Goal: Task Accomplishment & Management: Complete application form

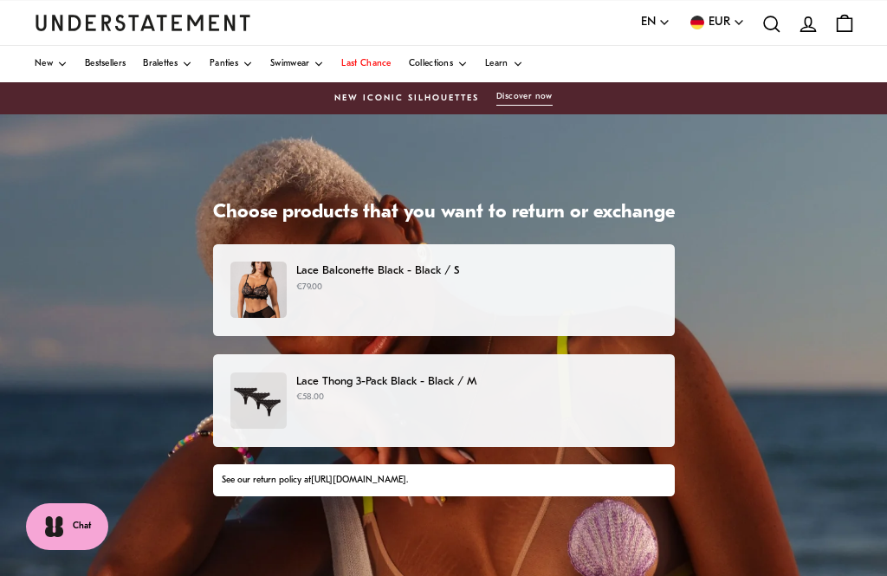
click at [626, 297] on div "Lace Balconette Black - Black / S €79.00" at bounding box center [442, 290] width 425 height 56
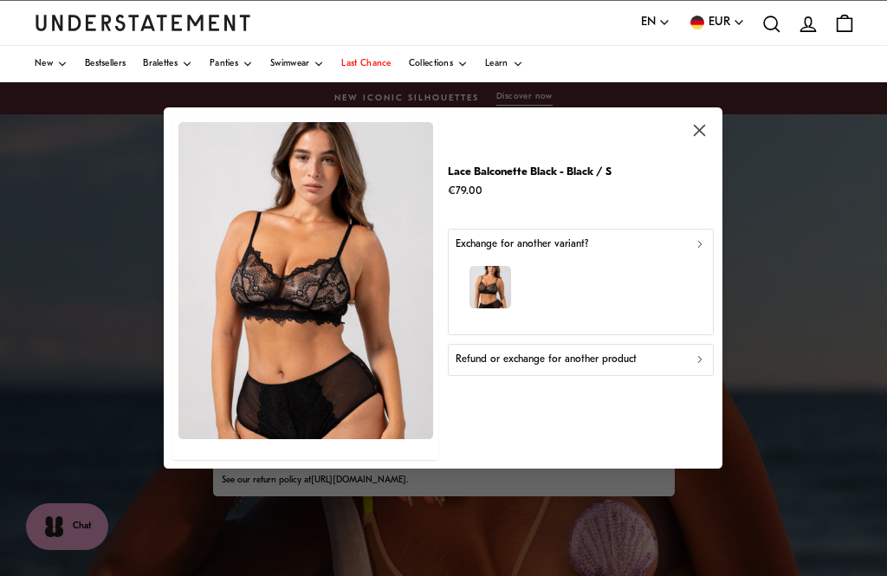
click at [674, 275] on div "button" at bounding box center [581, 289] width 250 height 75
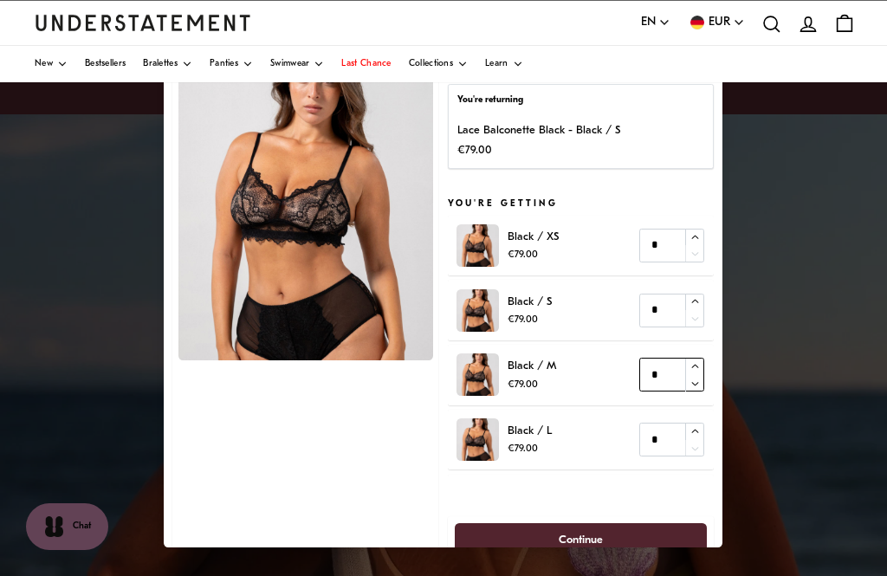
type input "*"
click at [698, 361] on icon "button" at bounding box center [695, 366] width 11 height 11
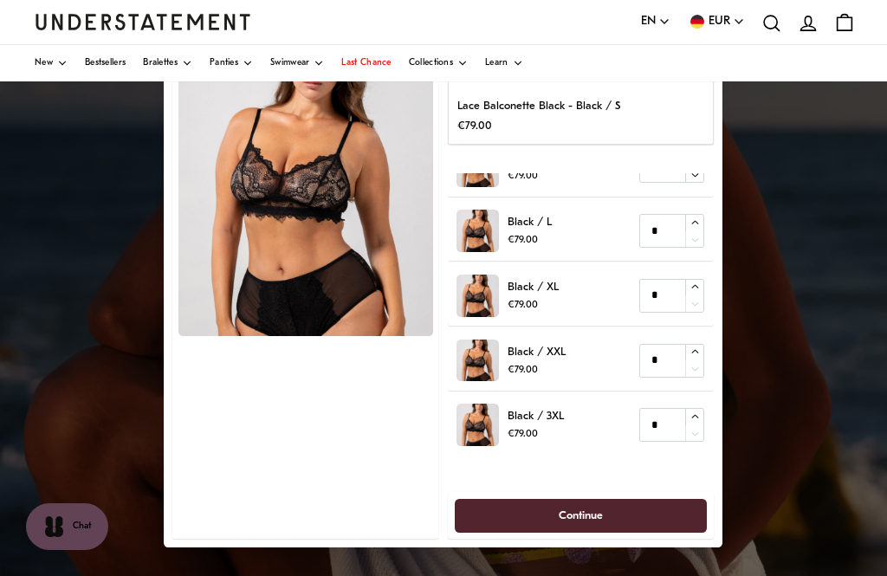
scroll to position [23, 0]
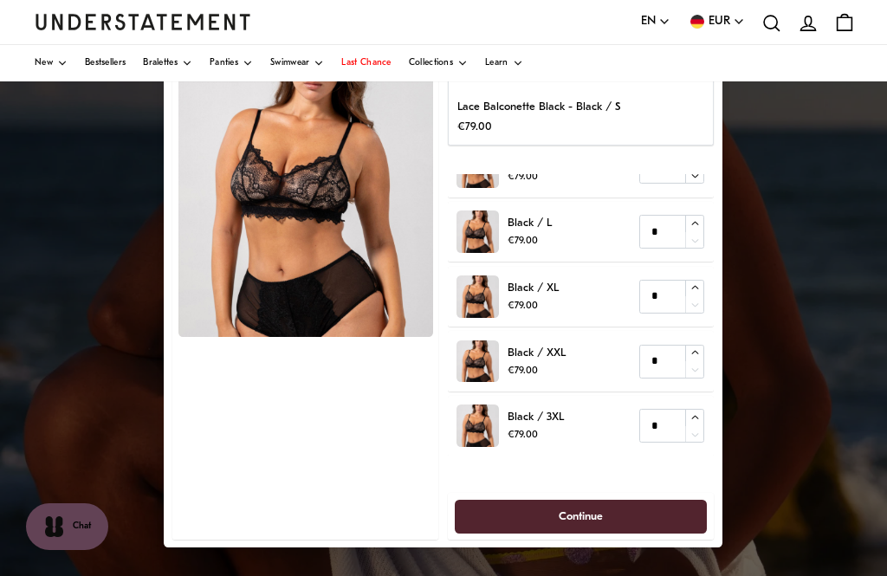
click at [620, 515] on span "Continue" at bounding box center [581, 517] width 215 height 32
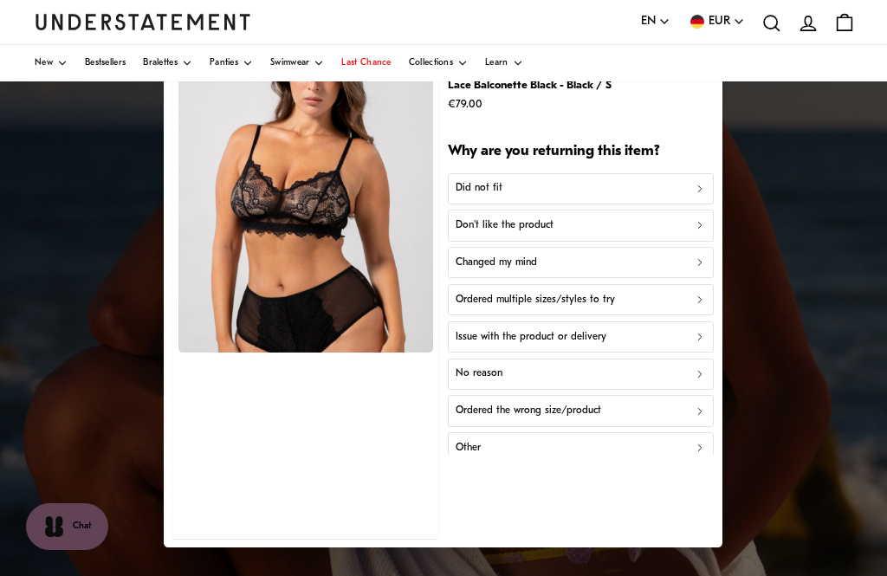
scroll to position [7, 0]
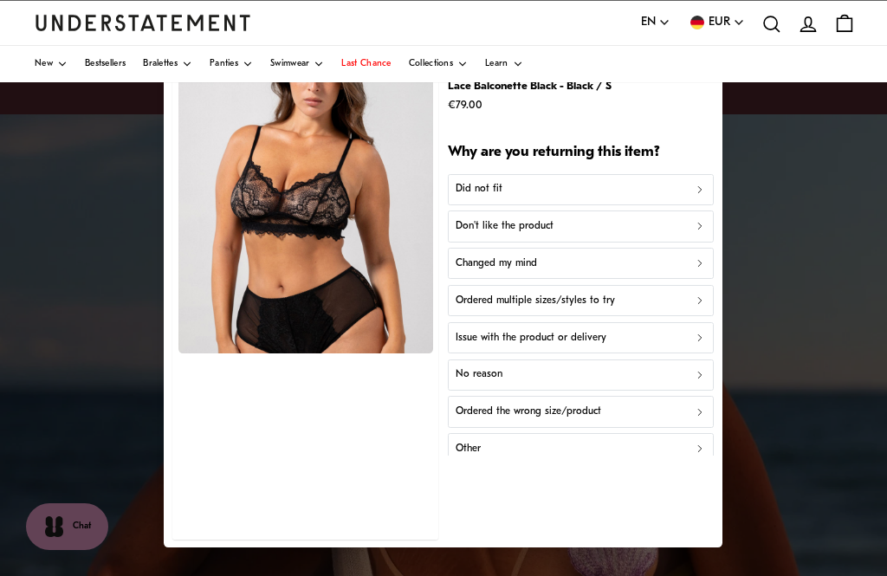
click at [694, 198] on button "Did not fit" at bounding box center [581, 189] width 266 height 31
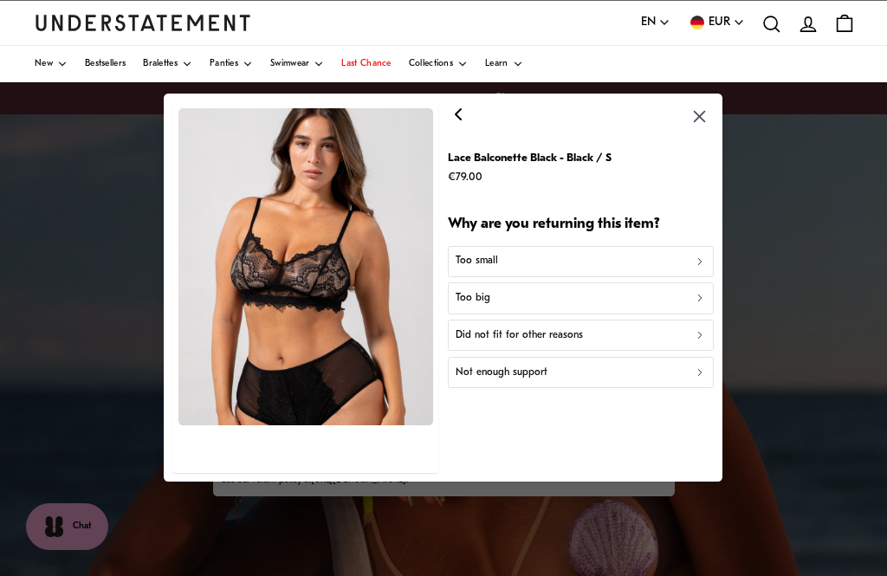
scroll to position [0, 0]
click at [691, 264] on div "Too small" at bounding box center [581, 262] width 250 height 16
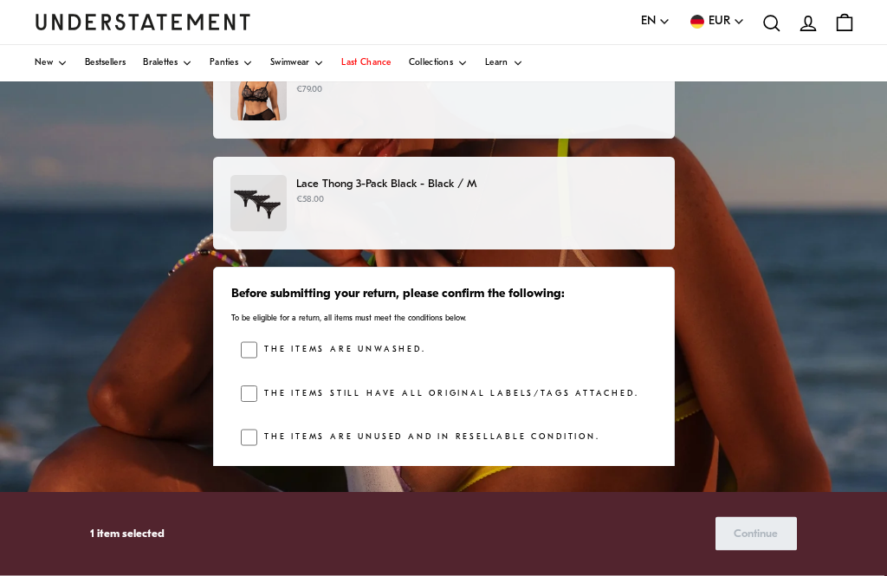
scroll to position [195, 0]
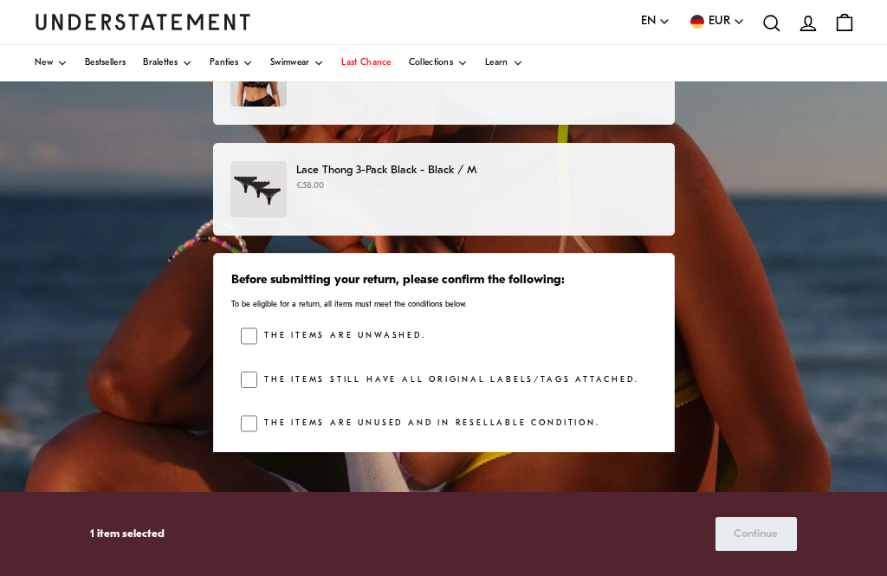
click at [214, 425] on div "Before submitting your return, please confirm the following: To be eligible for…" at bounding box center [444, 356] width 462 height 206
click at [768, 550] on span "Continue" at bounding box center [756, 534] width 44 height 32
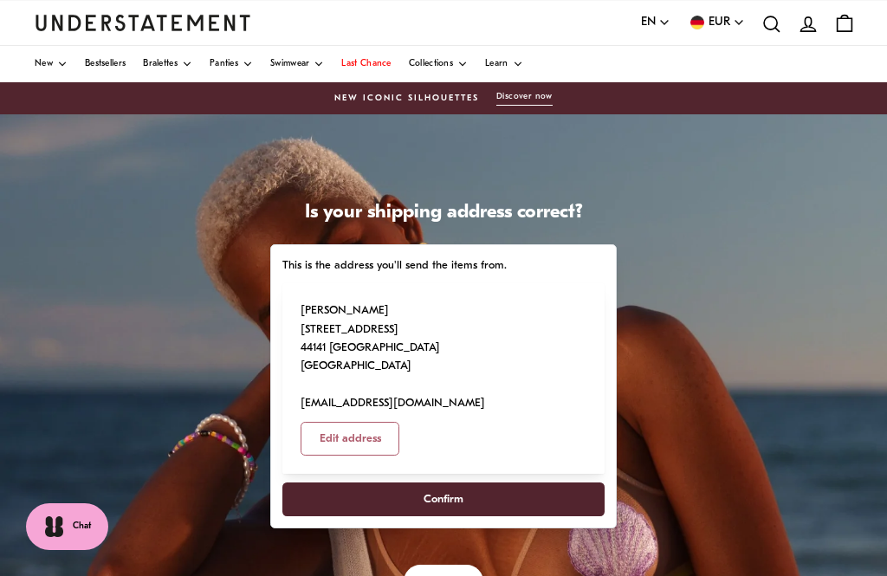
click at [586, 515] on span "Confirm" at bounding box center [443, 499] width 284 height 32
select select "**"
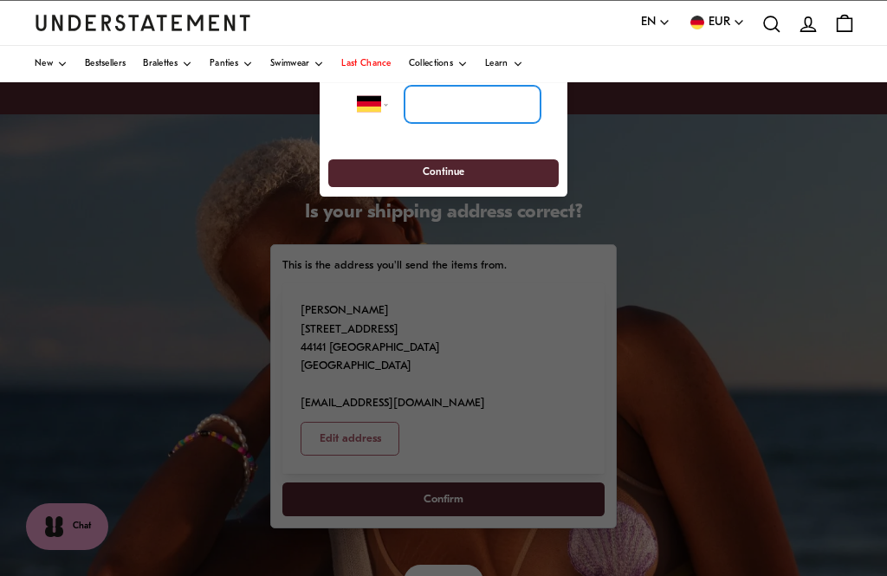
click at [475, 108] on input "tel" at bounding box center [473, 105] width 136 height 38
type input "**********"
click at [518, 175] on span "Continue" at bounding box center [443, 173] width 198 height 27
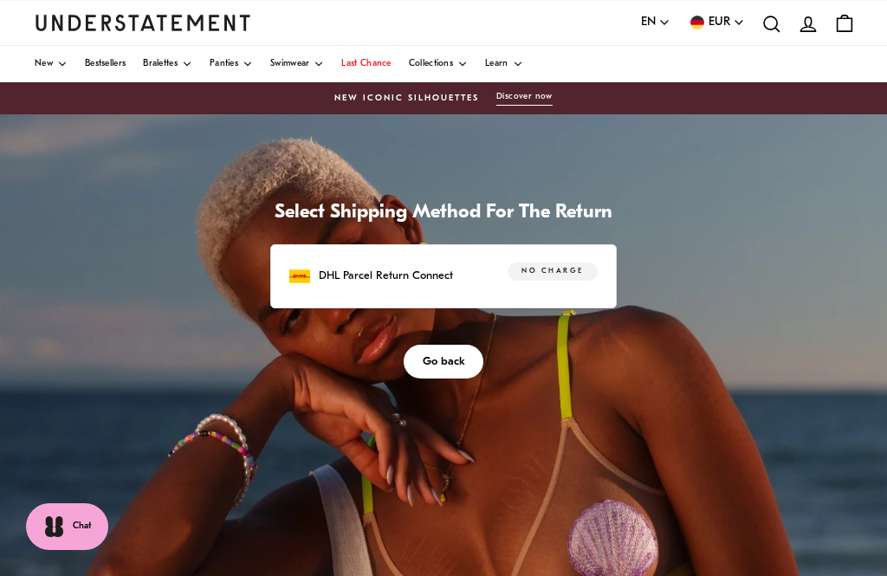
click at [598, 289] on div "DHL Parcel Return Connect No charge" at bounding box center [443, 275] width 308 height 27
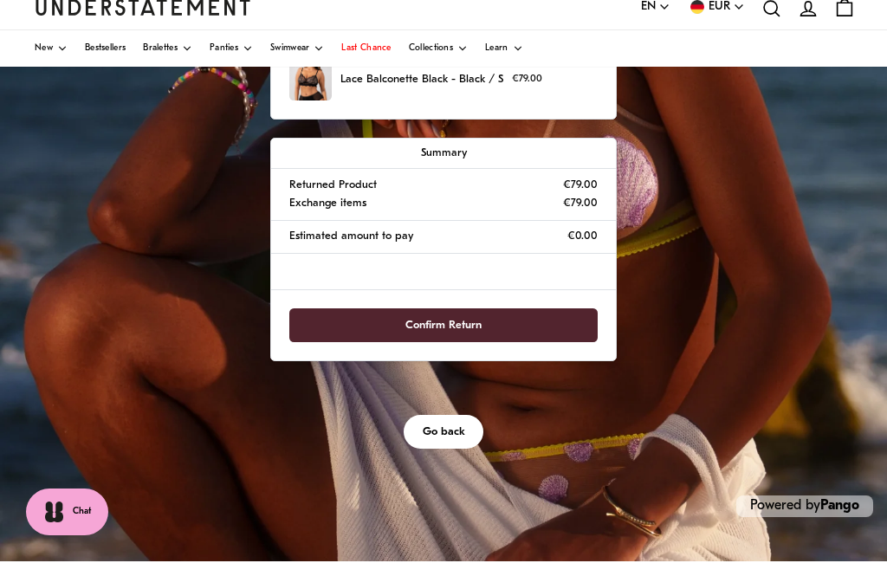
scroll to position [321, 0]
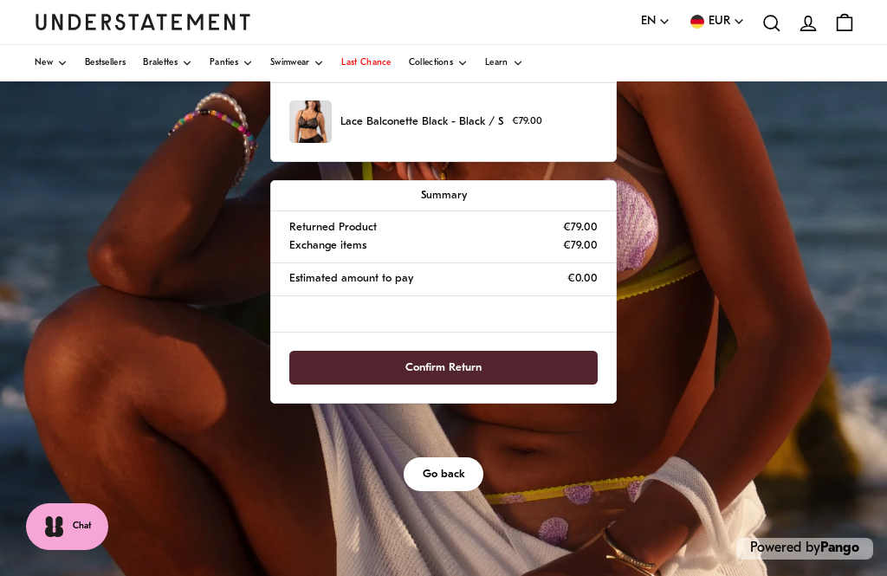
click at [580, 384] on span "Confirm Return" at bounding box center [443, 368] width 271 height 32
